Goal: Use online tool/utility

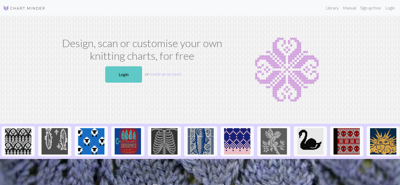
click at [115, 71] on link "Login" at bounding box center [123, 74] width 37 height 16
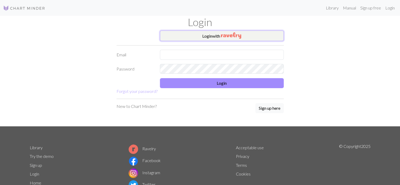
click at [184, 33] on button "Login with" at bounding box center [222, 36] width 124 height 11
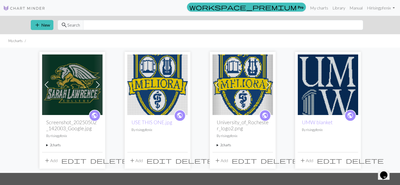
click at [69, 95] on img at bounding box center [72, 84] width 61 height 61
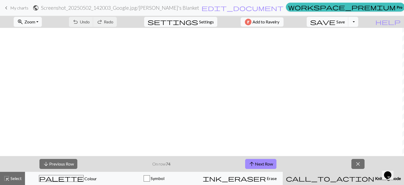
scroll to position [395, 750]
click at [258, 165] on button "arrow_upward Next Row" at bounding box center [260, 164] width 31 height 10
click at [345, 23] on span "Save" at bounding box center [340, 21] width 8 height 5
click at [345, 22] on span "Save" at bounding box center [340, 21] width 8 height 5
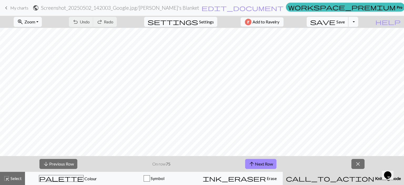
click at [345, 22] on span "Save" at bounding box center [340, 21] width 8 height 5
click at [345, 20] on span "Save" at bounding box center [340, 21] width 8 height 5
click at [264, 161] on button "arrow_upward Next Row" at bounding box center [260, 164] width 31 height 10
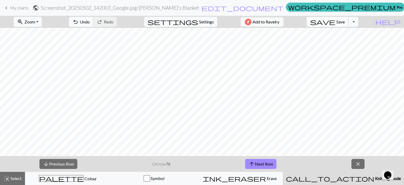
click at [335, 21] on span "save" at bounding box center [322, 21] width 25 height 7
click at [345, 22] on span "Save" at bounding box center [340, 21] width 8 height 5
